Goal: Navigation & Orientation: Find specific page/section

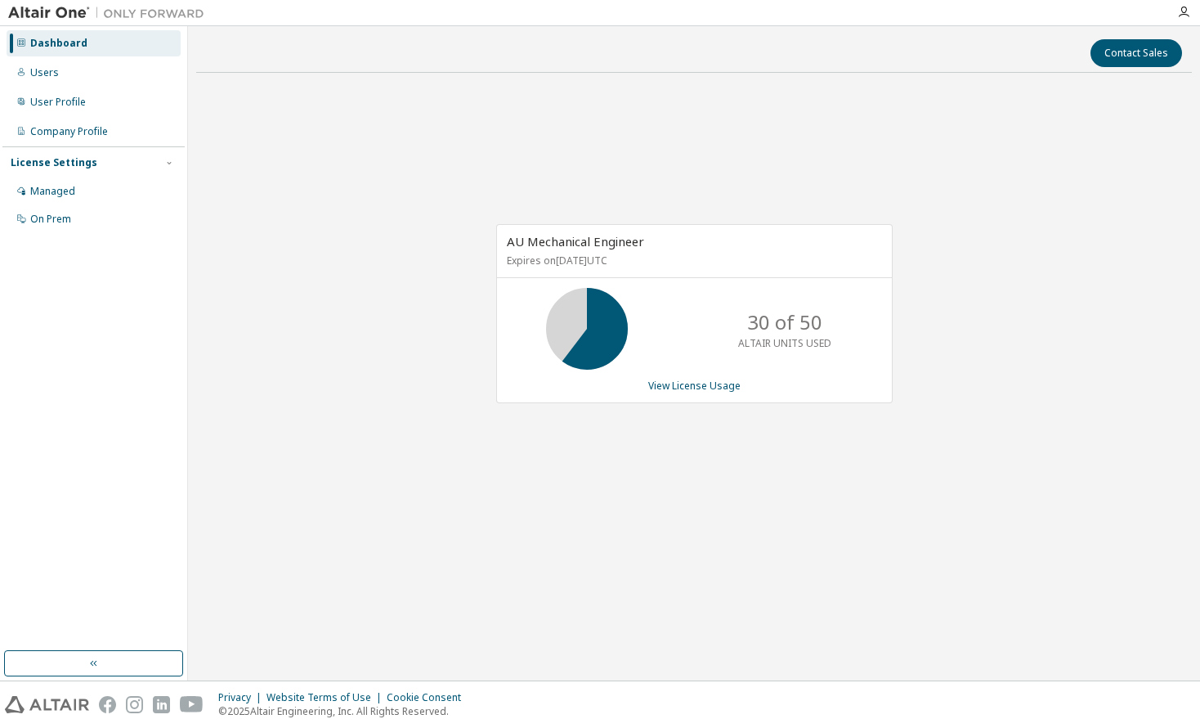
click at [231, 105] on div "AU Mechanical Engineer Expires on [DATE] UTC 30 of 50 ALTAIR UNITS USED View Li…" at bounding box center [694, 322] width 996 height 473
